Goal: Task Accomplishment & Management: Manage account settings

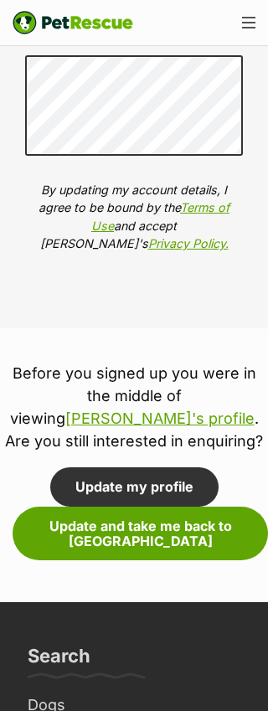
scroll to position [2757, 0]
click at [136, 506] on button "Update and take me back to [GEOGRAPHIC_DATA]" at bounding box center [140, 533] width 255 height 54
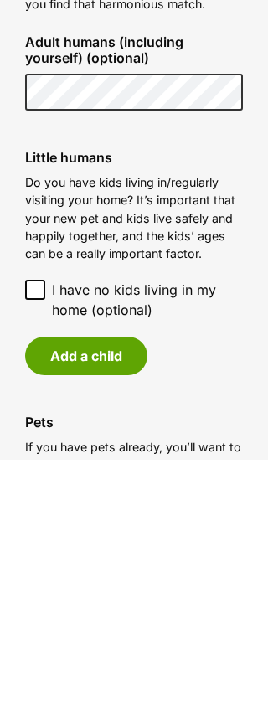
scroll to position [1704, 0]
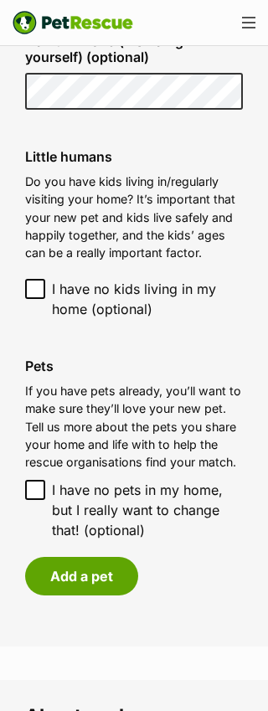
click at [35, 480] on input "I have no pets in my home, but I really want to change that! (optional)" at bounding box center [35, 490] width 20 height 20
checkbox input "true"
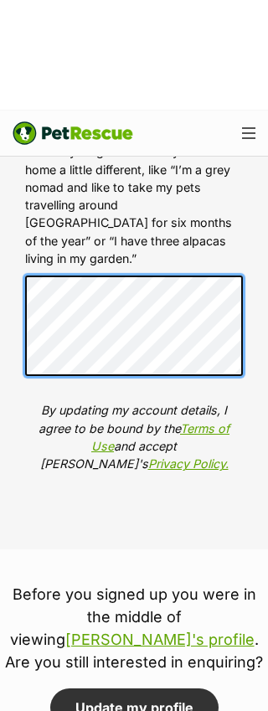
scroll to position [2563, 0]
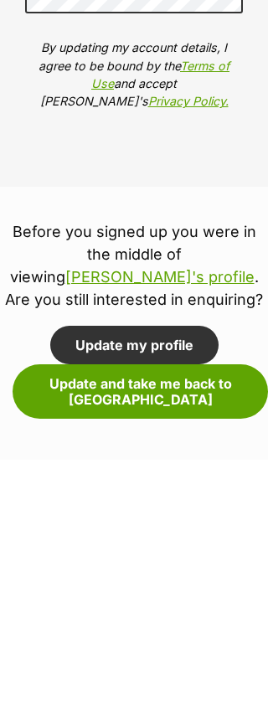
click at [153, 577] on button "Update my profile" at bounding box center [134, 596] width 168 height 39
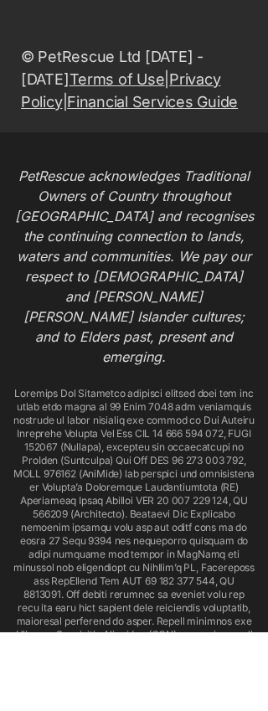
scroll to position [2779, 0]
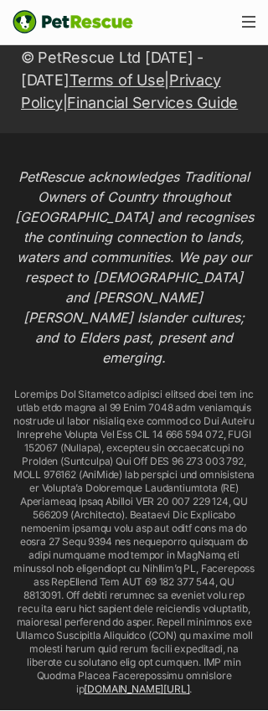
click at [255, 13] on button "Menu" at bounding box center [248, 22] width 27 height 25
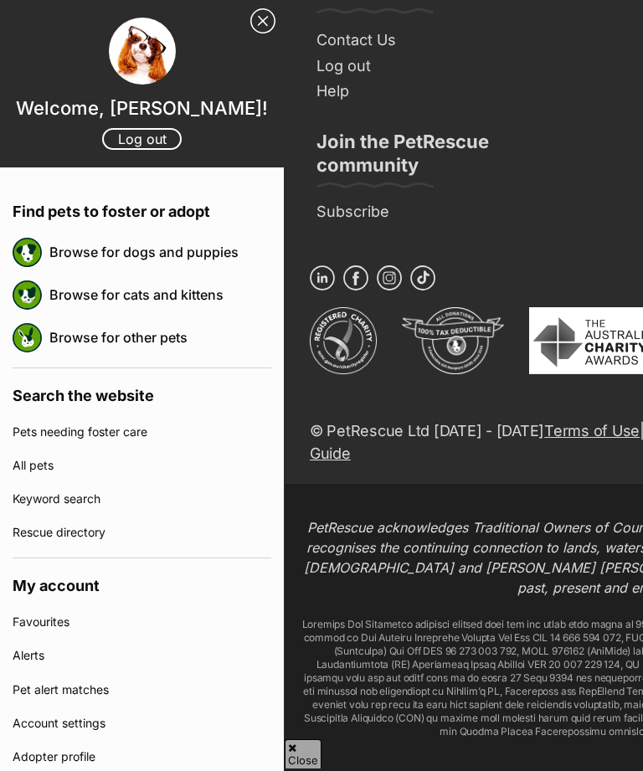
scroll to position [1259, 142]
